Goal: Complete application form: Complete application form

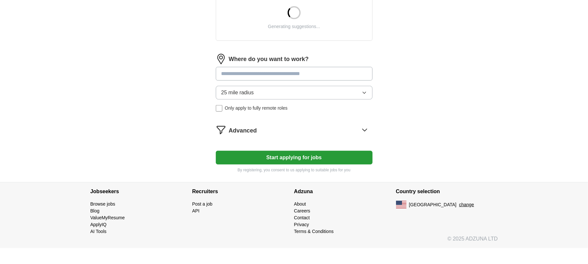
scroll to position [247, 0]
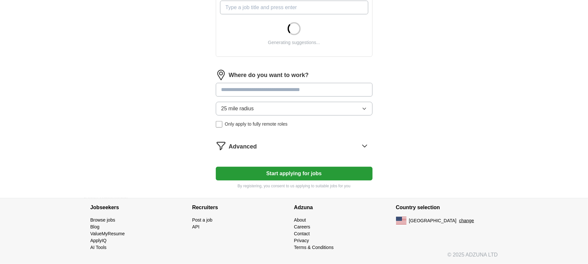
click at [328, 176] on button "Start applying for jobs" at bounding box center [294, 174] width 157 height 14
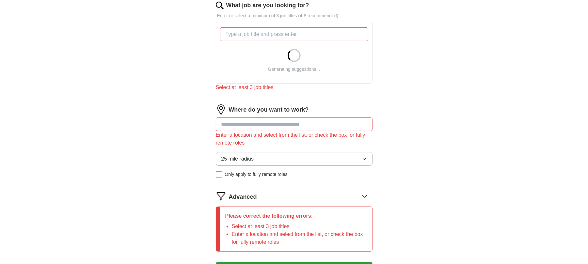
scroll to position [203, 0]
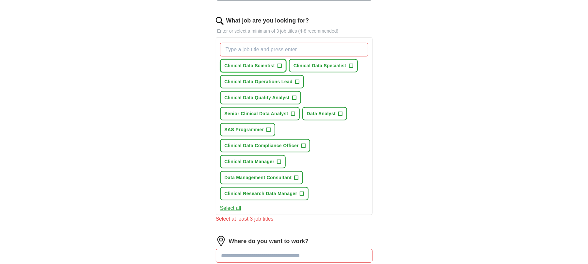
click at [276, 64] on button "Clinical Data Scientist +" at bounding box center [253, 65] width 66 height 13
click at [343, 63] on span "Clinical Data Specialist" at bounding box center [319, 65] width 53 height 7
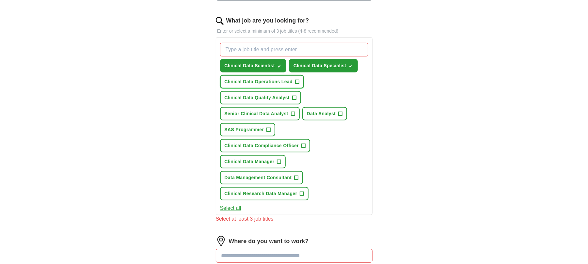
click at [290, 79] on span "Clinical Data Operations Lead" at bounding box center [259, 81] width 68 height 7
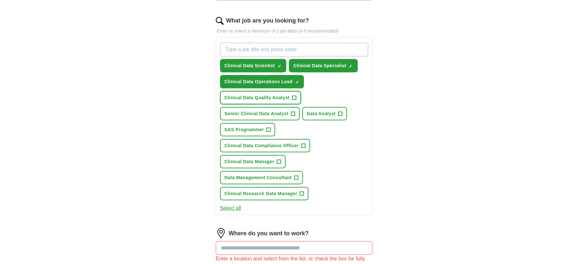
click at [281, 93] on button "Clinical Data Quality Analyst +" at bounding box center [260, 97] width 81 height 13
click at [271, 112] on span "Senior Clinical Data Analyst" at bounding box center [257, 113] width 64 height 7
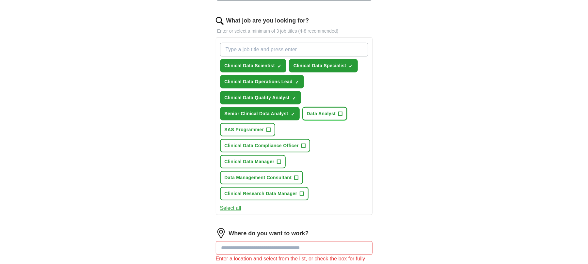
click at [336, 116] on button "Data Analyst +" at bounding box center [324, 113] width 45 height 13
click at [271, 127] on button "SAS Programmer +" at bounding box center [247, 129] width 55 height 13
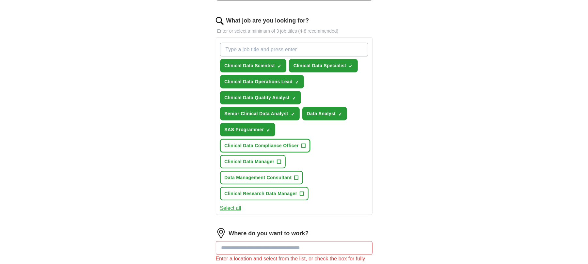
click at [299, 142] on span "Clinical Data Compliance Officer" at bounding box center [262, 145] width 74 height 7
click at [235, 158] on span "Clinical Data Manager" at bounding box center [250, 161] width 50 height 7
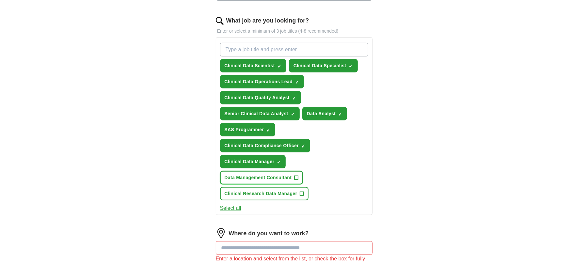
click at [267, 174] on span "Data Management Consultant" at bounding box center [258, 177] width 67 height 7
click at [275, 187] on button "Clinical Research Data Manager +" at bounding box center [264, 193] width 89 height 13
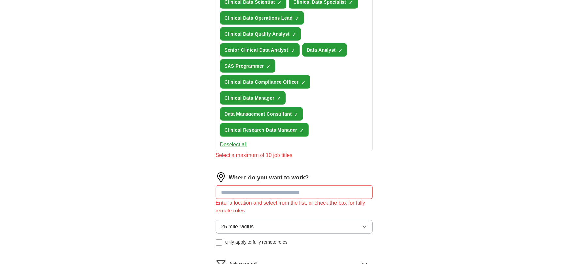
scroll to position [334, 0]
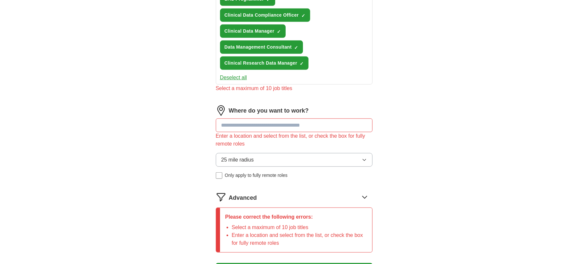
click at [268, 118] on input at bounding box center [294, 125] width 157 height 14
drag, startPoint x: 332, startPoint y: 94, endPoint x: 229, endPoint y: 93, distance: 103.2
click at [229, 105] on div "Where do you want to work?" at bounding box center [294, 110] width 157 height 10
copy label "Where do you want to work?"
drag, startPoint x: 264, startPoint y: 113, endPoint x: 270, endPoint y: 113, distance: 6.2
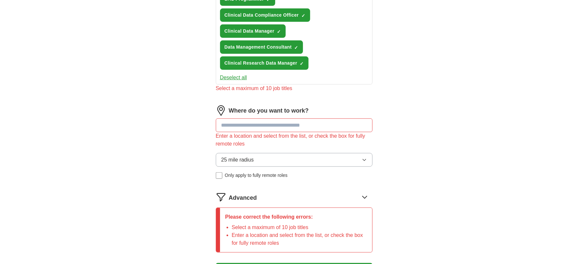
click at [264, 118] on input at bounding box center [294, 125] width 157 height 14
paste input "**********"
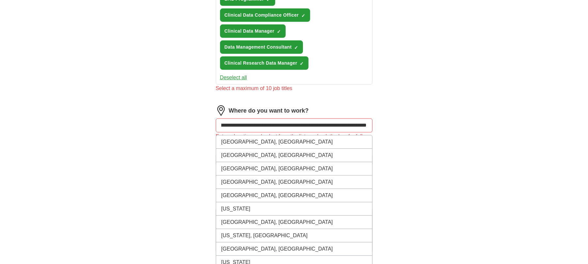
drag, startPoint x: 247, startPoint y: 108, endPoint x: 573, endPoint y: 123, distance: 325.5
click at [588, 133] on html "[PERSON_NAME][EMAIL_ADDRESS][DOMAIN_NAME] [GEOGRAPHIC_DATA] Alerts Favorites Re…" at bounding box center [294, 13] width 588 height 694
click at [306, 118] on input "**********" at bounding box center [294, 125] width 157 height 14
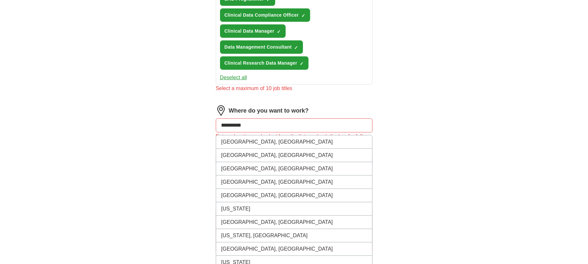
type input "**********"
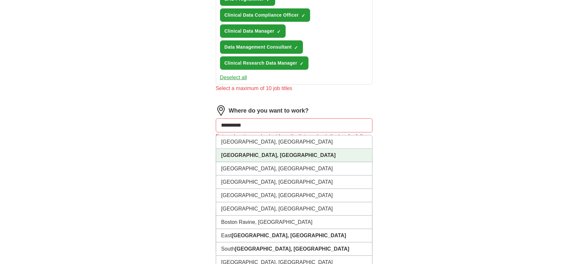
click at [280, 149] on li "[GEOGRAPHIC_DATA], [GEOGRAPHIC_DATA]" at bounding box center [294, 155] width 156 height 13
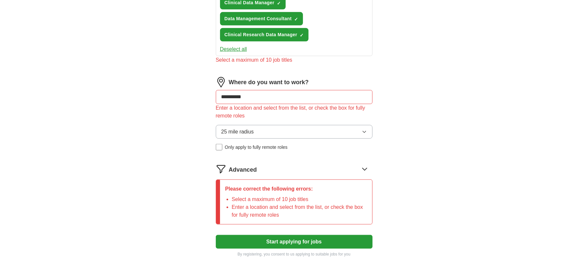
scroll to position [377, 0]
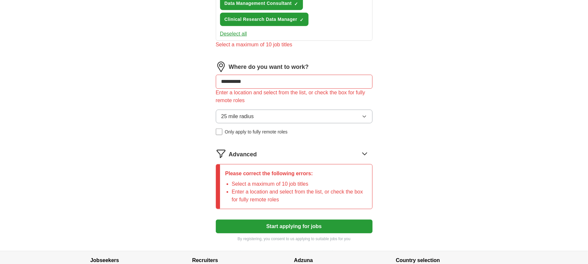
click at [315, 220] on button "Start applying for jobs" at bounding box center [294, 227] width 157 height 14
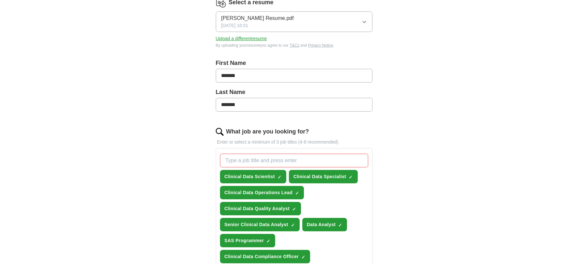
scroll to position [87, 0]
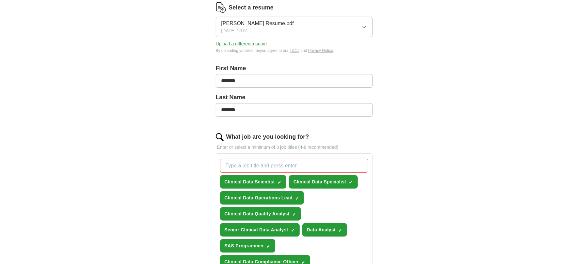
click at [302, 171] on input "What job are you looking for?" at bounding box center [294, 166] width 148 height 14
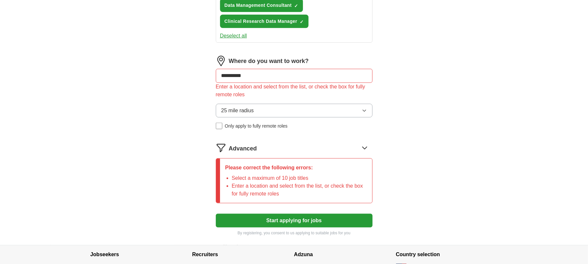
scroll to position [361, 0]
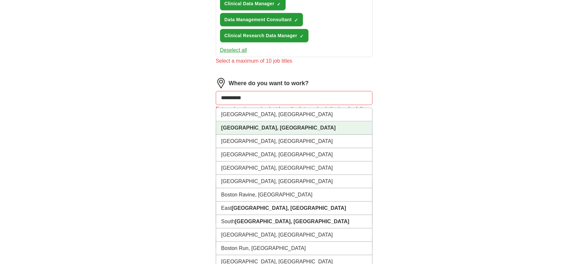
click at [308, 91] on input "**********" at bounding box center [294, 98] width 157 height 14
click at [302, 121] on li "[GEOGRAPHIC_DATA], [GEOGRAPHIC_DATA]" at bounding box center [294, 127] width 156 height 13
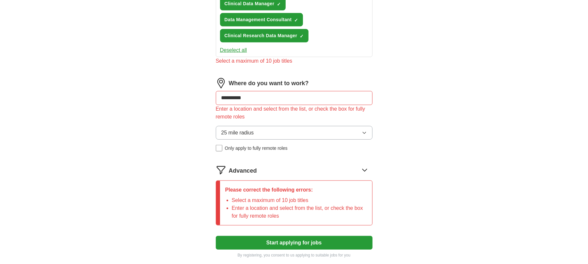
click at [276, 236] on button "Start applying for jobs" at bounding box center [294, 243] width 157 height 14
click at [342, 165] on div "Advanced" at bounding box center [301, 170] width 144 height 10
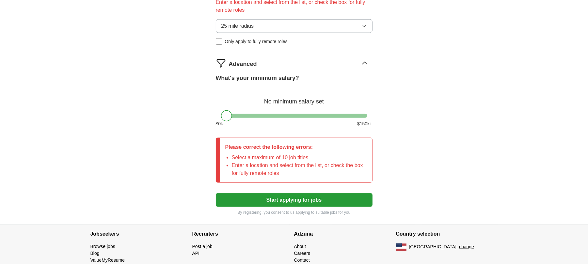
scroll to position [477, 0]
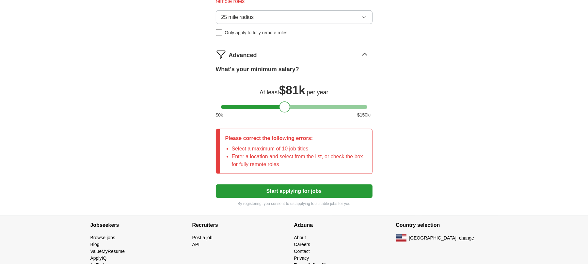
drag, startPoint x: 224, startPoint y: 89, endPoint x: 281, endPoint y: 97, distance: 58.3
click at [281, 97] on div "What's your minimum salary? At least $ 81k per year $ 0 k $ 150 k+" at bounding box center [294, 94] width 157 height 59
click at [291, 184] on button "Start applying for jobs" at bounding box center [294, 191] width 157 height 14
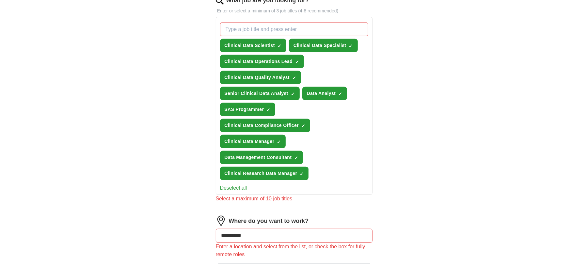
scroll to position [261, 0]
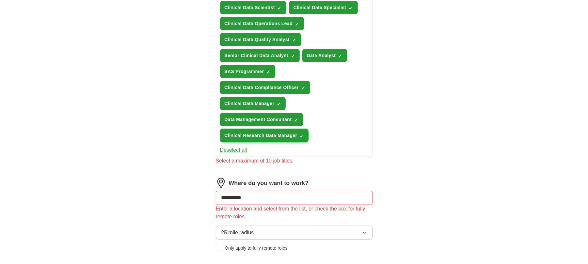
click at [304, 129] on button "Clinical Research Data Manager ✓ ×" at bounding box center [264, 135] width 89 height 13
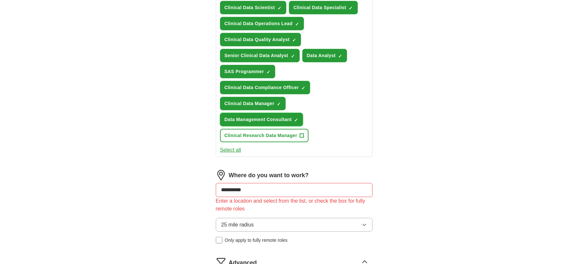
click at [297, 113] on button "Data Management Consultant ✓ ×" at bounding box center [261, 119] width 83 height 13
click at [0, 0] on span "×" at bounding box center [0, 0] width 0 height 0
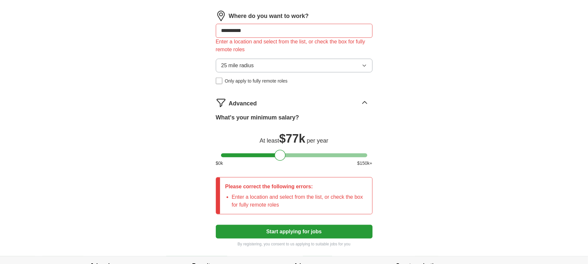
scroll to position [435, 0]
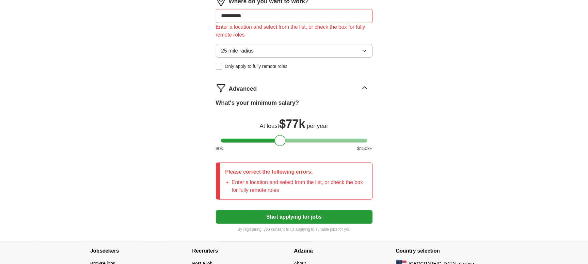
click at [311, 210] on button "Start applying for jobs" at bounding box center [294, 217] width 157 height 14
click at [261, 44] on div "25 mile radius Only apply to fully remote roles" at bounding box center [294, 57] width 157 height 26
click at [247, 63] on span "Only apply to fully remote roles" at bounding box center [256, 66] width 63 height 7
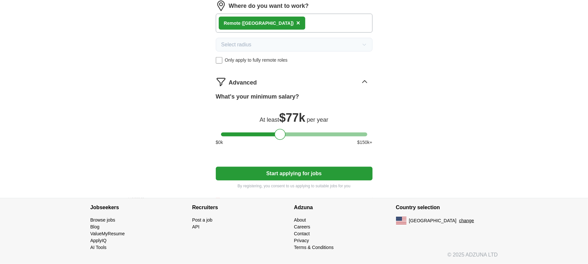
scroll to position [413, 0]
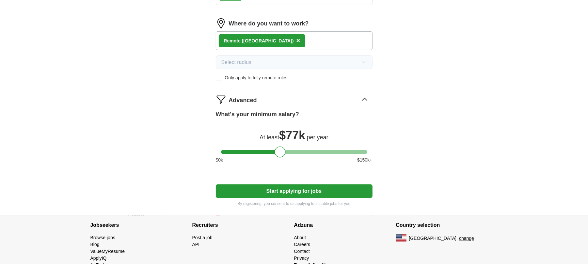
click at [319, 184] on button "Start applying for jobs" at bounding box center [294, 191] width 157 height 14
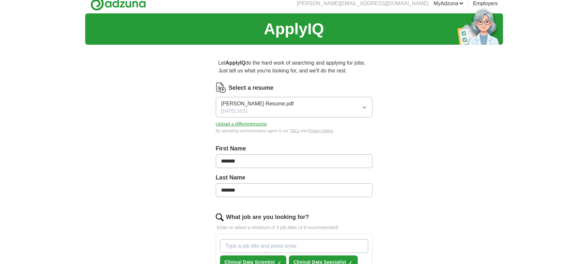
scroll to position [0, 0]
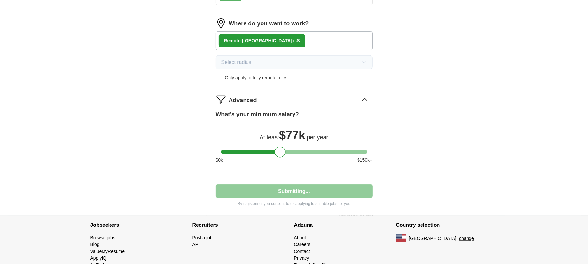
select select "**"
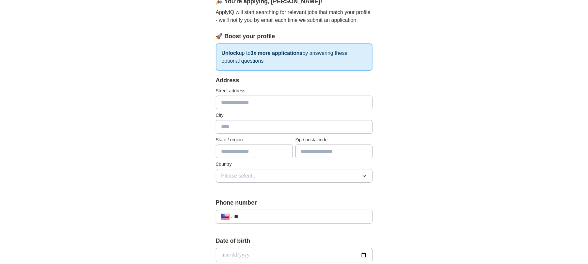
scroll to position [131, 0]
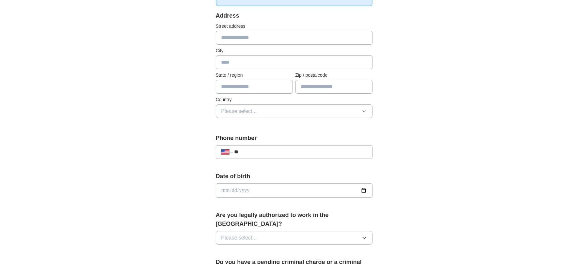
drag, startPoint x: 245, startPoint y: 43, endPoint x: 250, endPoint y: 42, distance: 5.7
click at [245, 43] on input "text" at bounding box center [294, 38] width 157 height 14
type input "**********"
type input "*******"
type input "********"
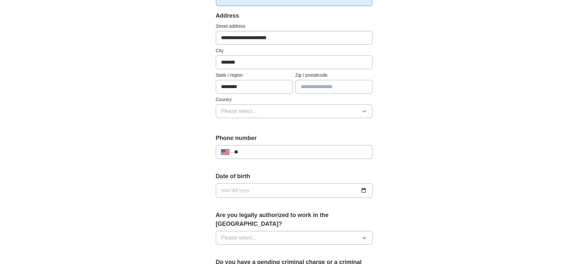
type input "*****"
click at [282, 111] on button "Please select..." at bounding box center [294, 111] width 157 height 14
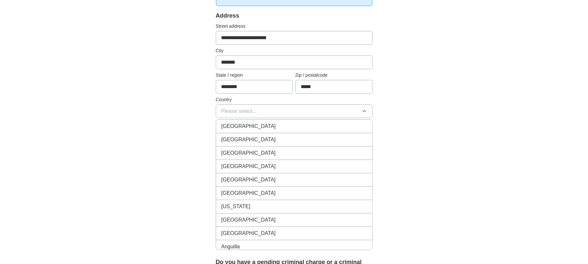
click at [216, 104] on button "Please select..." at bounding box center [294, 111] width 157 height 14
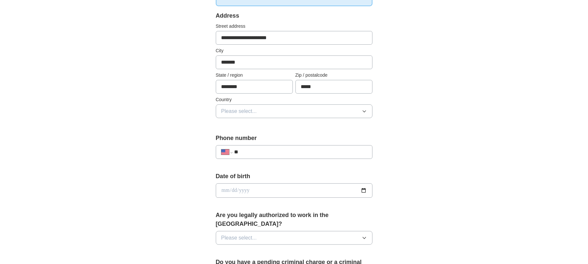
click at [286, 117] on button "Please select..." at bounding box center [294, 111] width 157 height 14
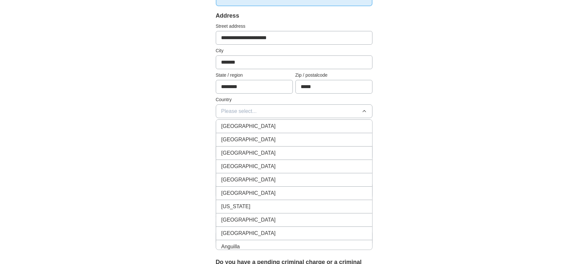
click at [286, 143] on div "[GEOGRAPHIC_DATA]" at bounding box center [294, 140] width 146 height 8
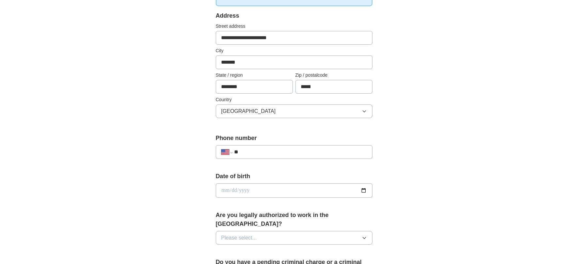
click at [285, 146] on div "**********" at bounding box center [294, 152] width 157 height 14
click at [284, 153] on input "**" at bounding box center [300, 152] width 133 height 8
click at [323, 156] on input "**" at bounding box center [300, 152] width 133 height 8
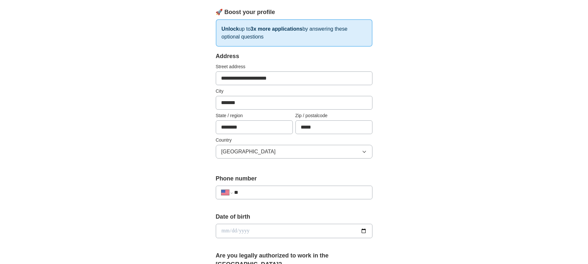
scroll to position [43, 0]
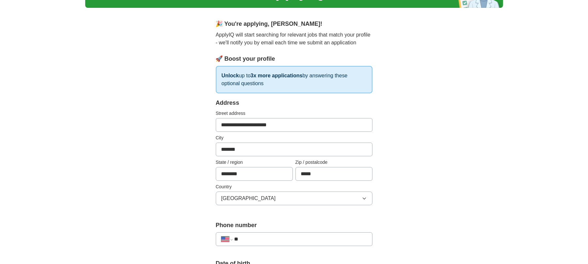
paste input "**********"
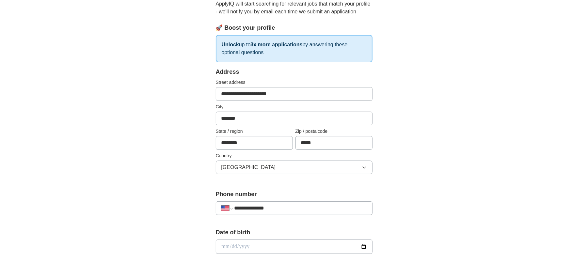
scroll to position [174, 0]
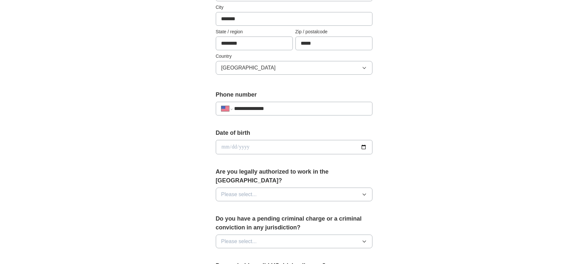
type input "**********"
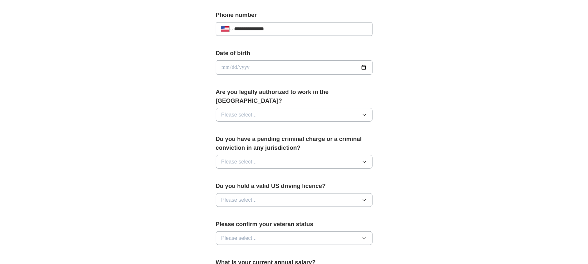
scroll to position [261, 0]
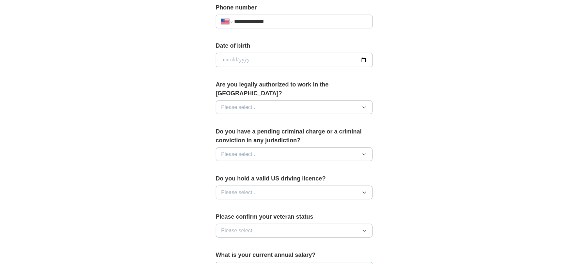
click at [356, 101] on button "Please select..." at bounding box center [294, 108] width 157 height 14
click at [316, 118] on div "Yes" at bounding box center [294, 122] width 146 height 8
click at [304, 136] on label "Do you have a pending criminal charge or a criminal conviction in any jurisdict…" at bounding box center [294, 136] width 157 height 18
click at [304, 148] on button "Please select..." at bounding box center [294, 155] width 157 height 14
click at [302, 179] on div "No" at bounding box center [294, 183] width 146 height 8
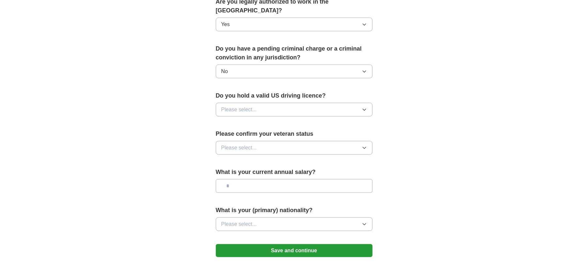
scroll to position [348, 0]
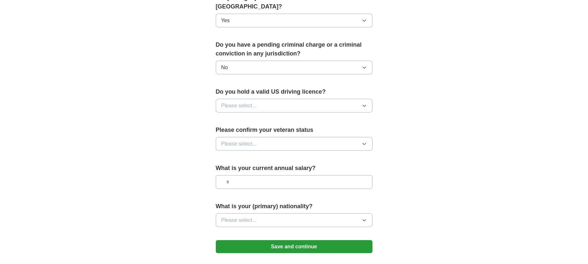
click at [285, 103] on button "Please select..." at bounding box center [294, 106] width 157 height 14
click at [291, 117] on div "Yes" at bounding box center [294, 121] width 146 height 8
click at [285, 137] on button "Please select..." at bounding box center [294, 144] width 157 height 14
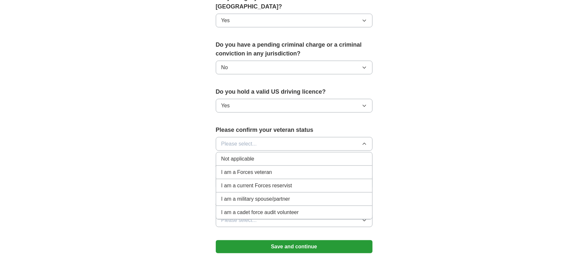
click at [322, 155] on div "Not applicable" at bounding box center [294, 159] width 146 height 8
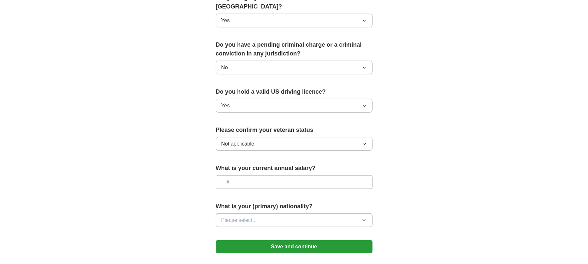
click at [309, 175] on input "text" at bounding box center [294, 182] width 157 height 14
type input "*******"
click at [216, 213] on button "Please select..." at bounding box center [294, 220] width 157 height 14
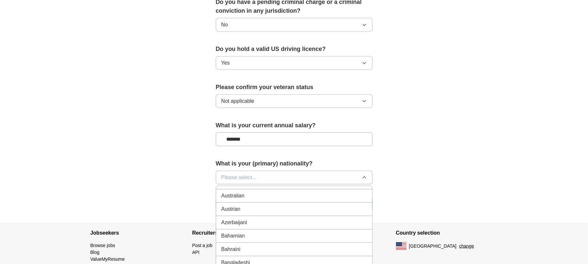
scroll to position [436, 0]
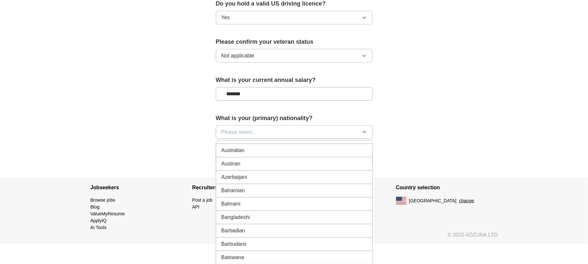
click at [262, 127] on button "Please select..." at bounding box center [294, 132] width 157 height 14
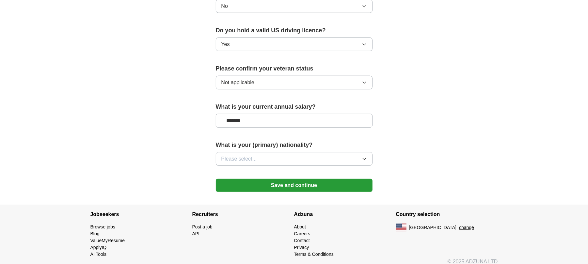
click at [260, 156] on button "Please select..." at bounding box center [294, 159] width 157 height 14
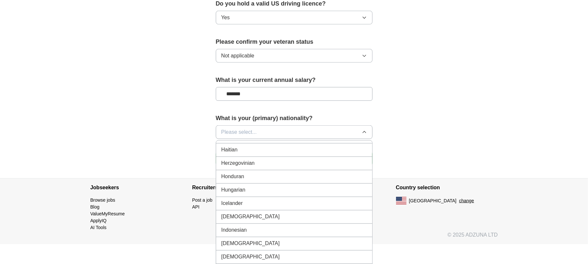
scroll to position [1045, 0]
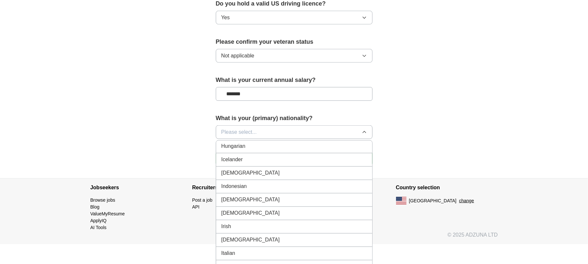
click at [272, 169] on li "[DEMOGRAPHIC_DATA]" at bounding box center [294, 173] width 156 height 13
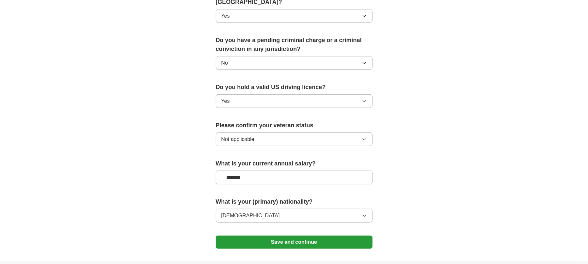
scroll to position [409, 0]
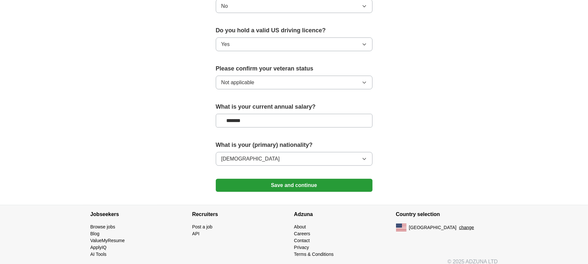
click at [308, 179] on button "Save and continue" at bounding box center [294, 185] width 157 height 13
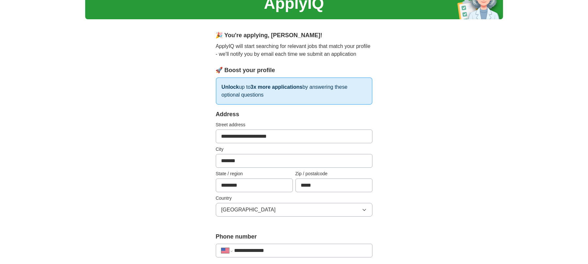
scroll to position [172, 0]
